Goal: Complete application form

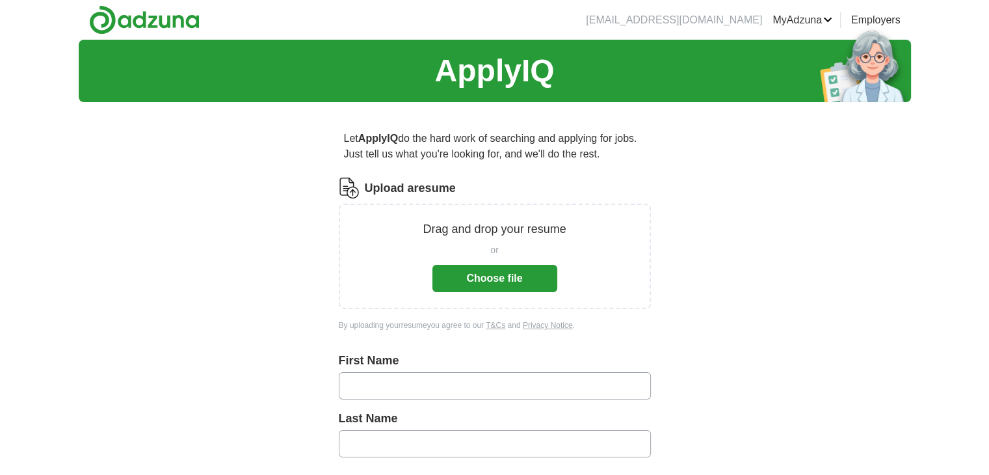
click at [492, 278] on button "Choose file" at bounding box center [495, 278] width 125 height 27
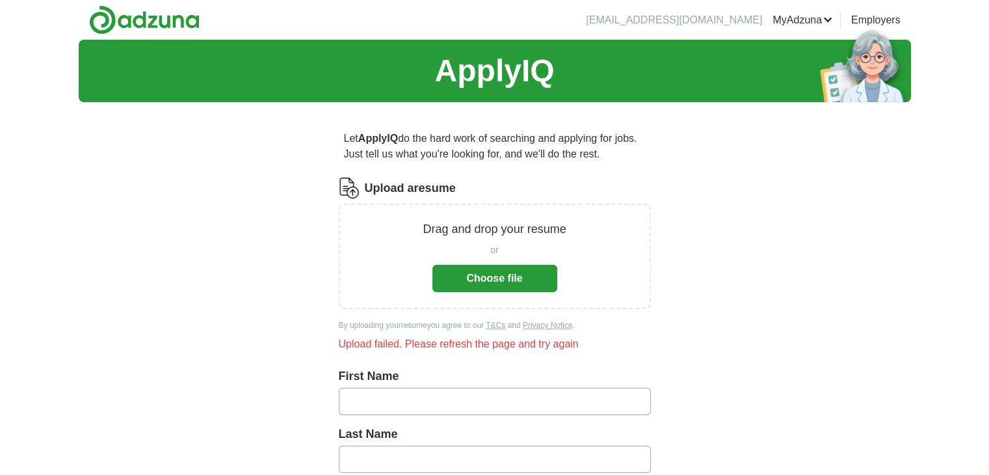
click at [507, 282] on button "Choose file" at bounding box center [495, 278] width 125 height 27
click at [450, 343] on div "Upload failed. Please refresh the page and try again" at bounding box center [495, 344] width 312 height 16
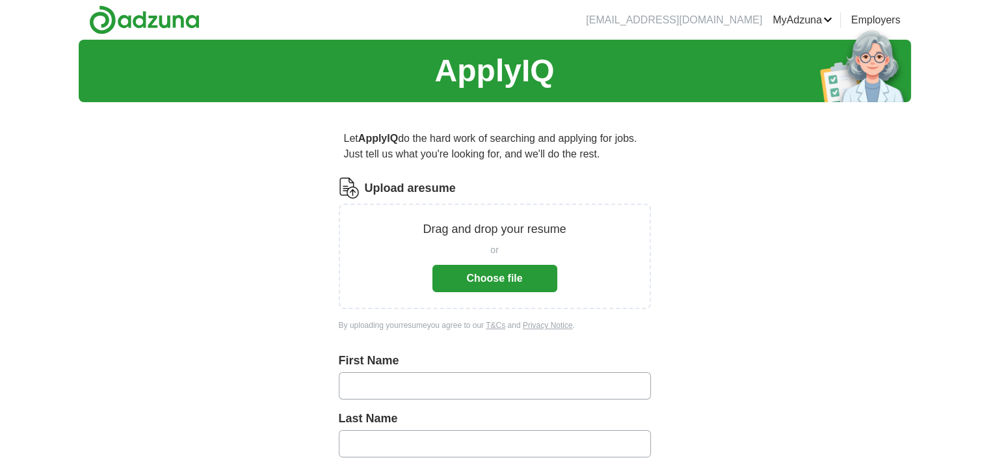
click at [487, 280] on button "Choose file" at bounding box center [495, 278] width 125 height 27
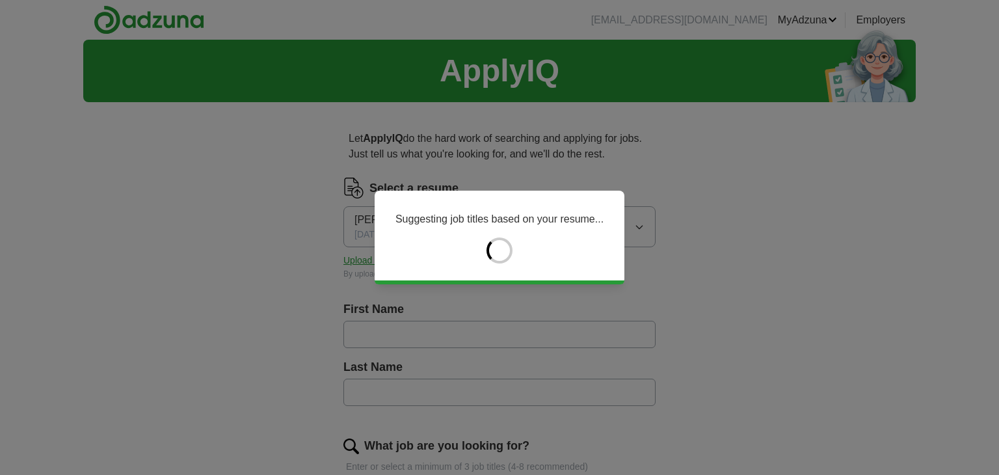
type input "*******"
type input "******"
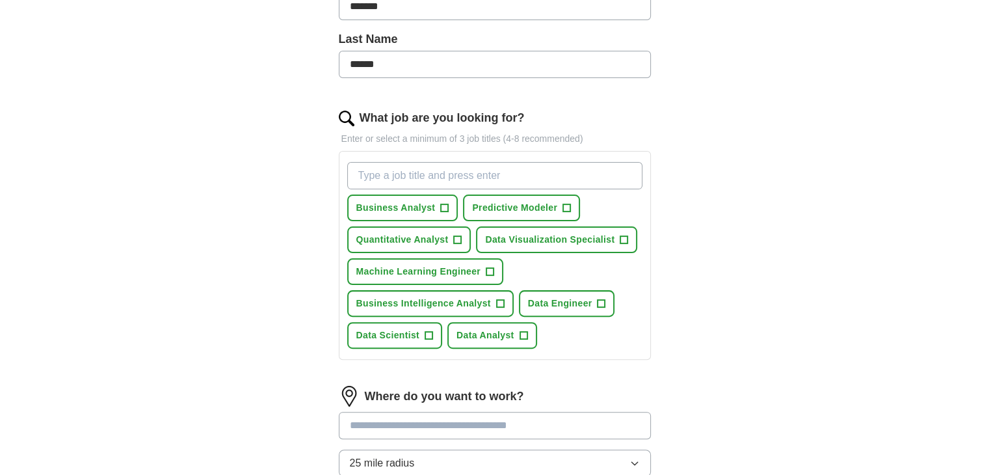
scroll to position [325, 0]
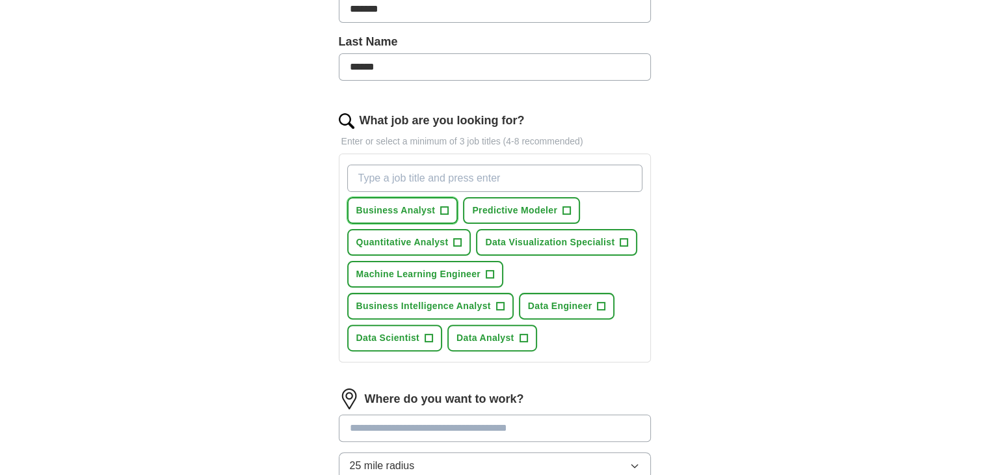
click at [425, 210] on span "Business Analyst" at bounding box center [395, 211] width 79 height 14
click at [452, 274] on span "Machine Learning Engineer" at bounding box center [418, 274] width 125 height 14
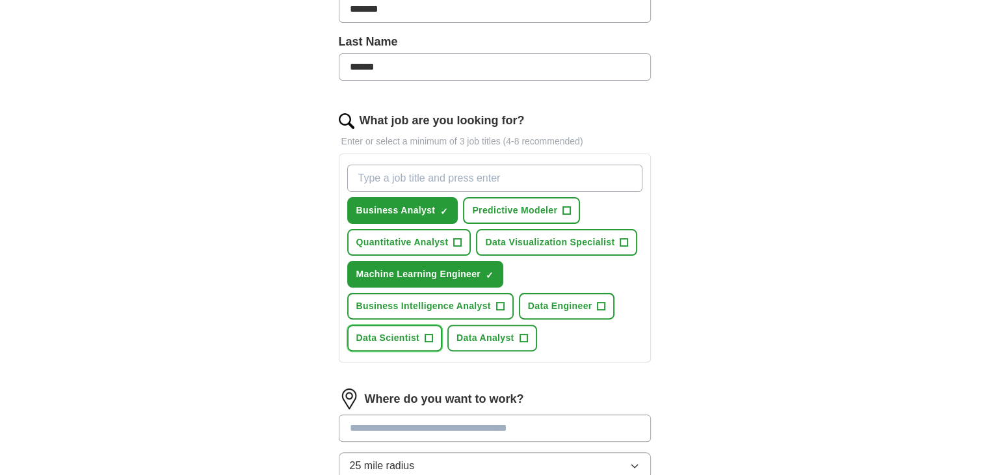
click at [427, 333] on span "+" at bounding box center [429, 338] width 8 height 10
click at [513, 342] on button "Data Analyst +" at bounding box center [493, 338] width 90 height 27
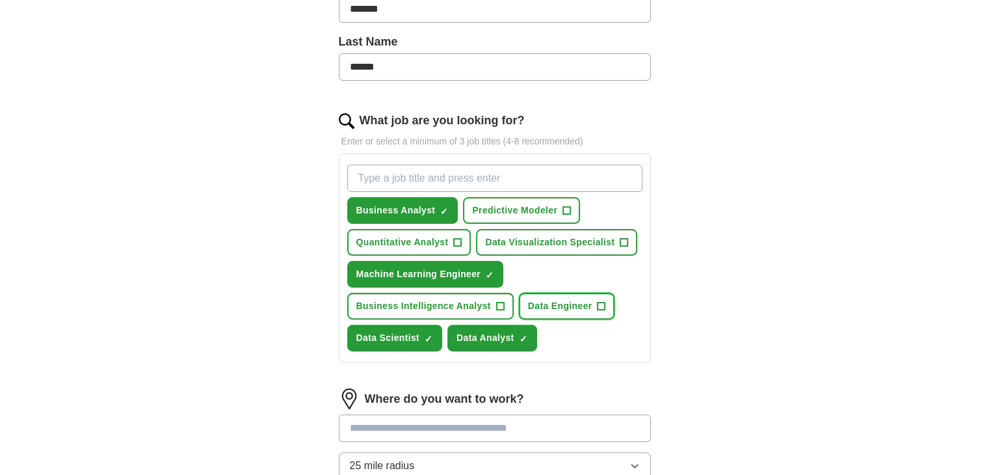
click at [595, 310] on button "Data Engineer +" at bounding box center [567, 306] width 96 height 27
click at [623, 248] on button "Data Visualization Specialist +" at bounding box center [556, 242] width 161 height 27
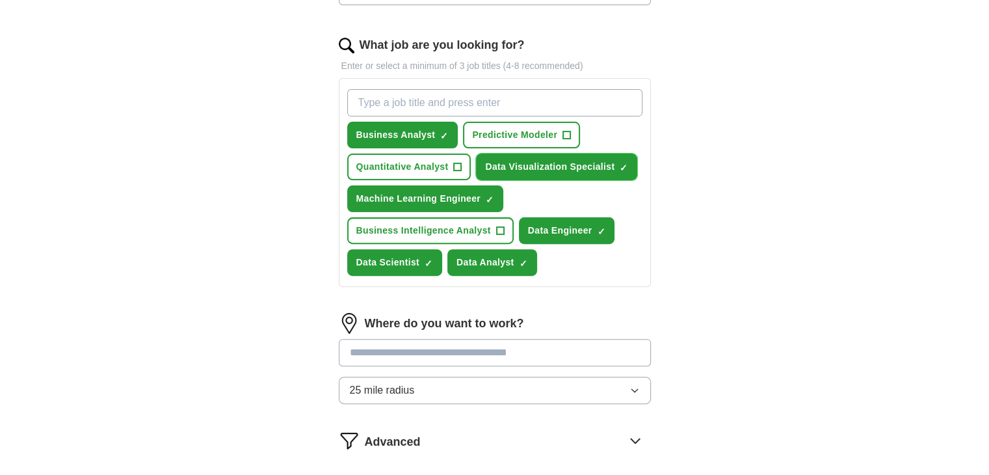
scroll to position [455, 0]
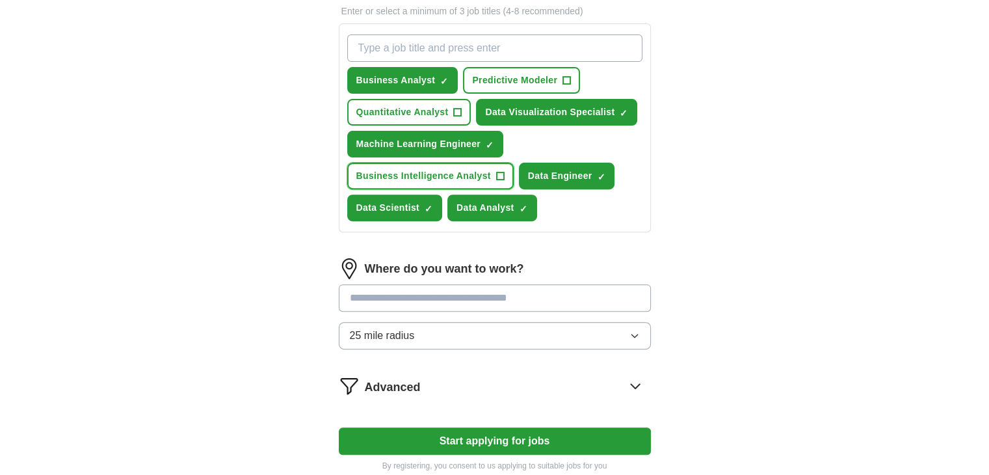
click at [450, 169] on span "Business Intelligence Analyst" at bounding box center [423, 176] width 135 height 14
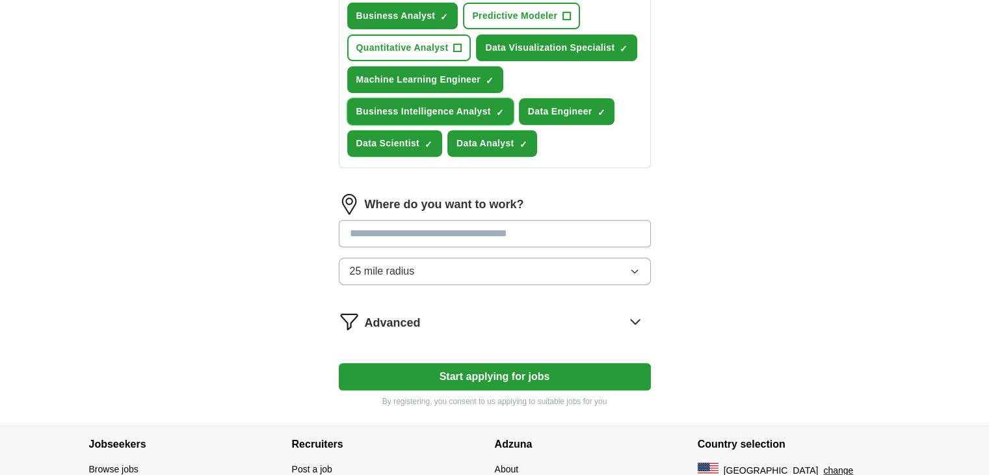
scroll to position [520, 0]
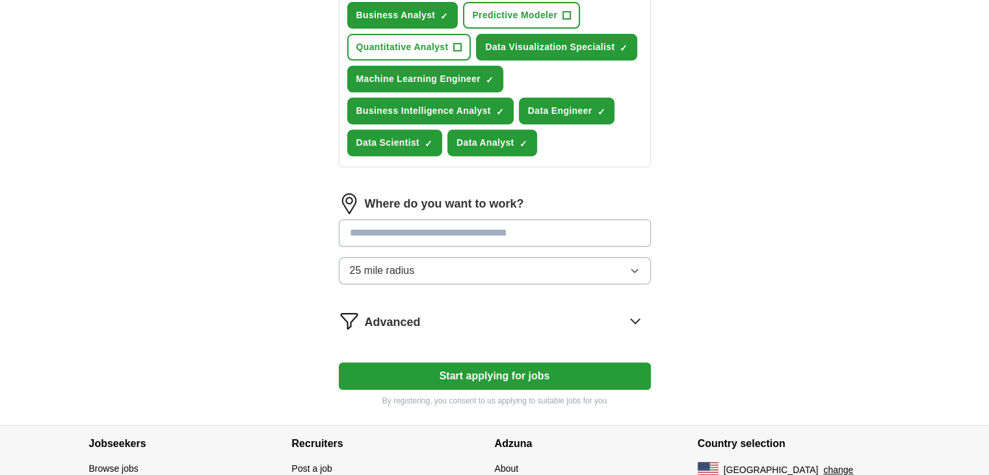
click at [452, 232] on input at bounding box center [495, 232] width 312 height 27
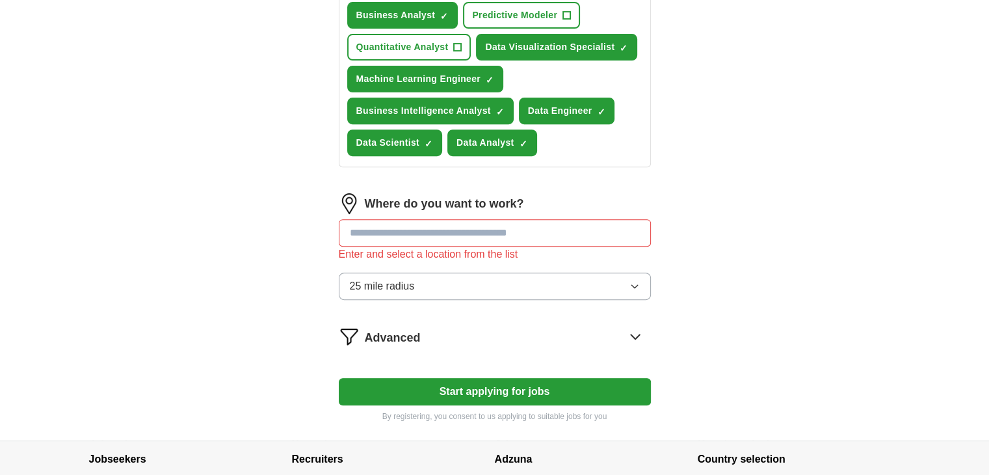
click at [458, 378] on button "Start applying for jobs" at bounding box center [495, 391] width 312 height 27
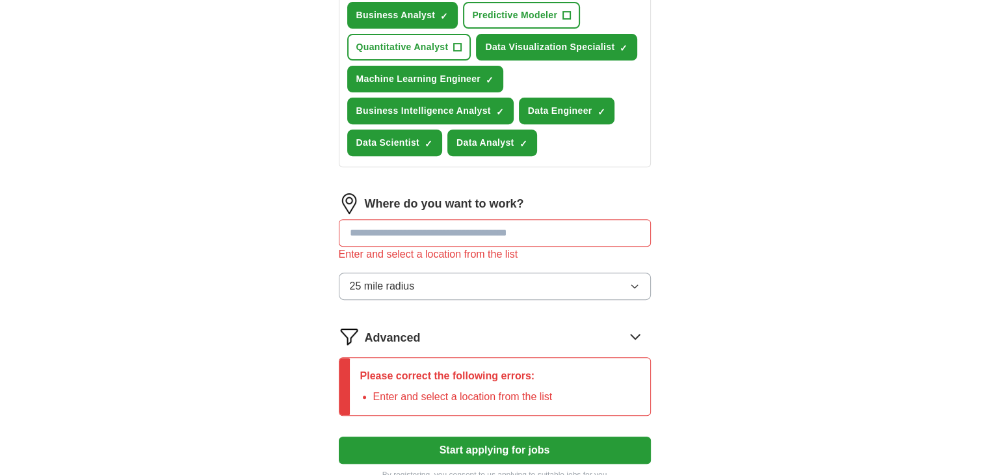
click at [422, 232] on input at bounding box center [495, 232] width 312 height 27
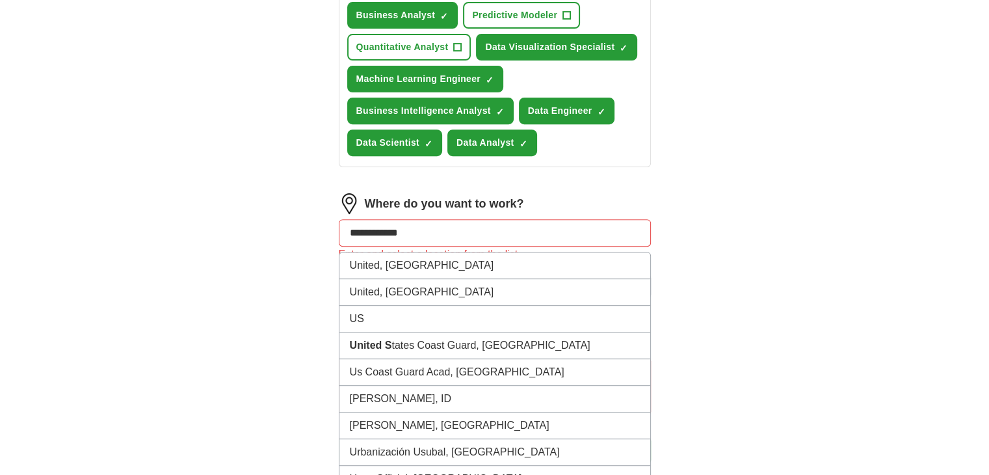
type input "**********"
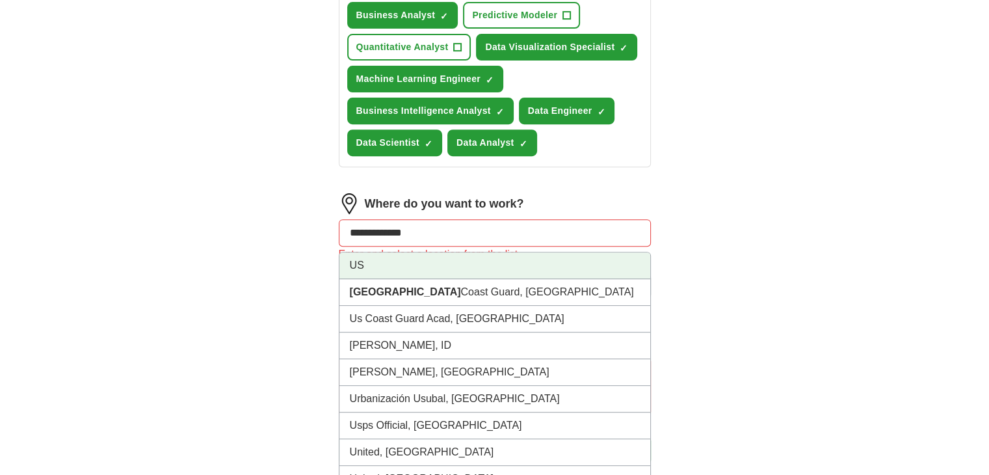
click at [397, 266] on li "US" at bounding box center [495, 265] width 311 height 27
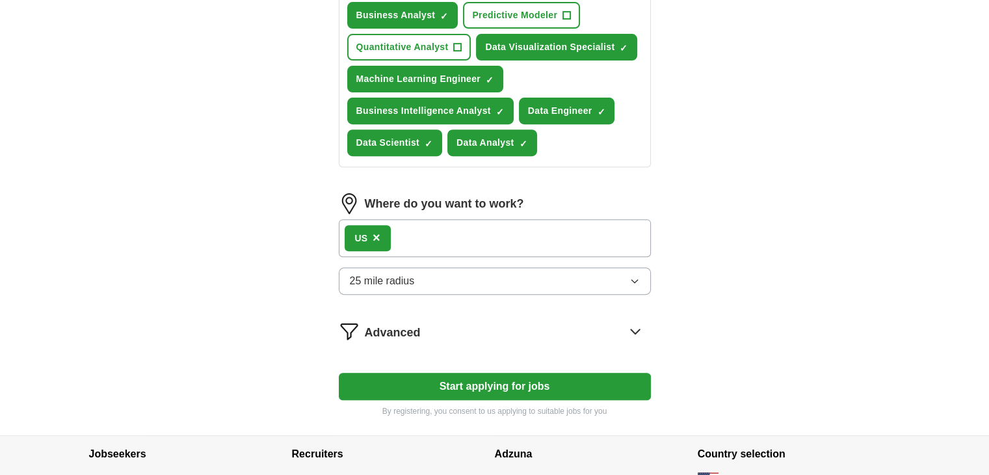
click at [474, 379] on button "Start applying for jobs" at bounding box center [495, 386] width 312 height 27
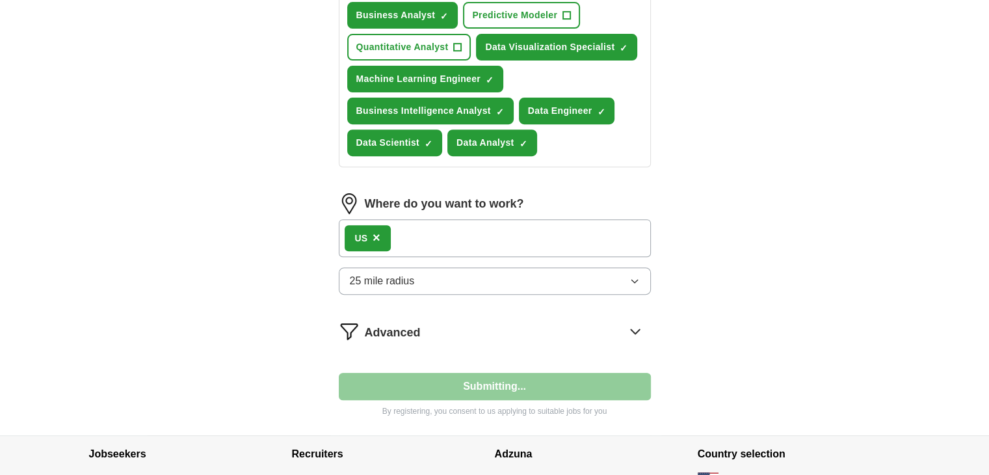
select select "**"
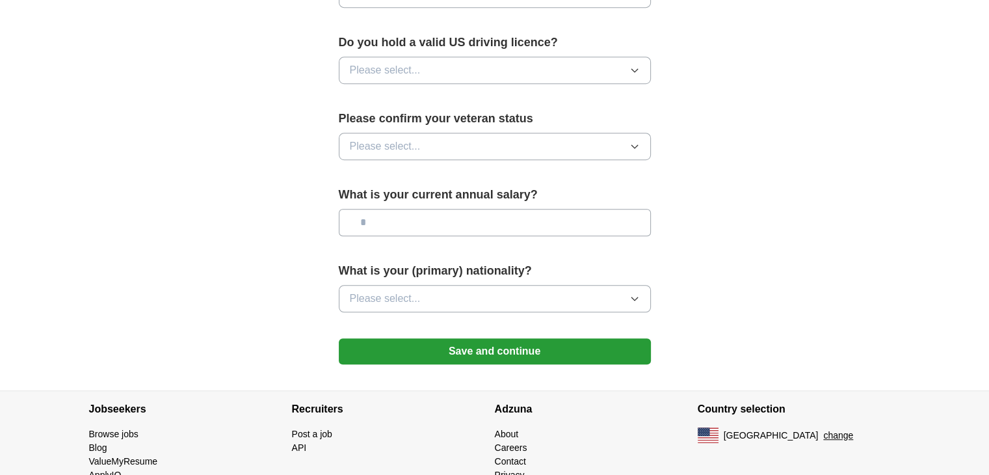
scroll to position [859, 0]
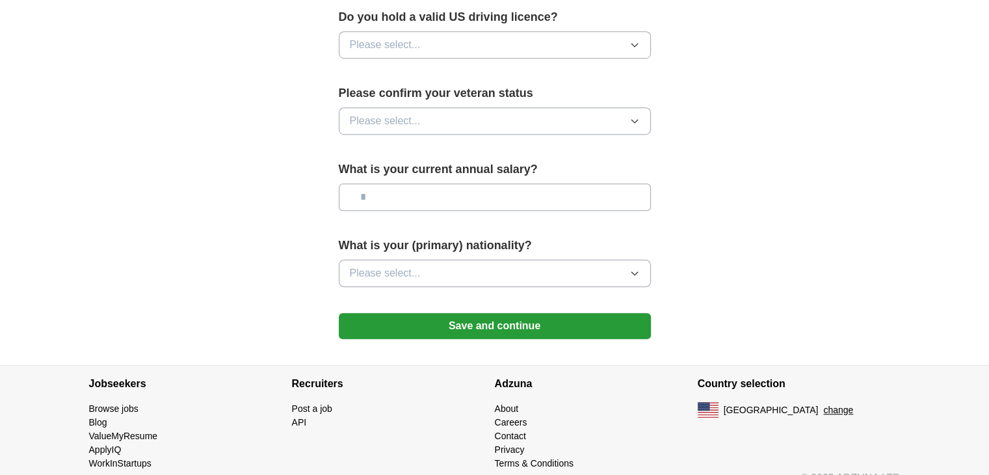
click at [479, 313] on button "Save and continue" at bounding box center [495, 326] width 312 height 26
